Goal: Task Accomplishment & Management: Manage account settings

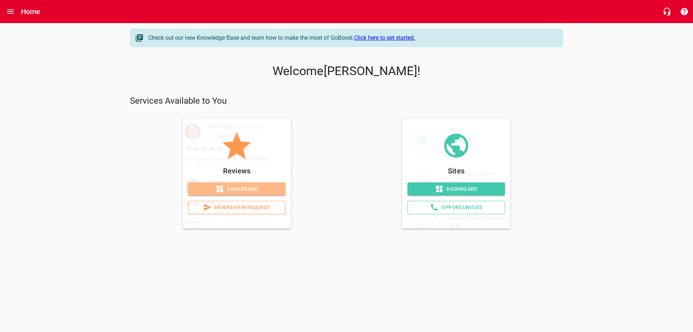
click at [248, 187] on span "Dashboard" at bounding box center [237, 188] width 86 height 9
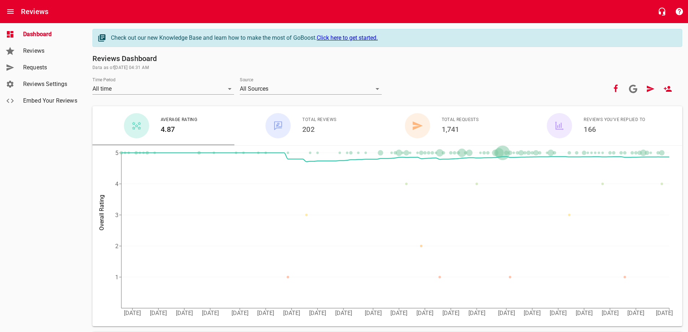
click at [38, 66] on span "Requests" at bounding box center [50, 67] width 55 height 9
